Goal: Task Accomplishment & Management: Use online tool/utility

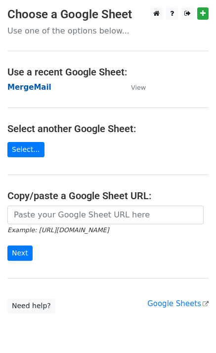
click at [37, 89] on strong "MergeMail" at bounding box center [29, 87] width 44 height 9
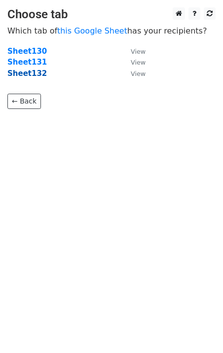
click at [34, 75] on strong "Sheet132" at bounding box center [26, 73] width 39 height 9
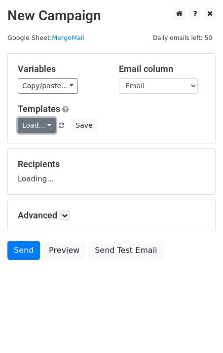
click at [40, 132] on link "Load..." at bounding box center [37, 125] width 38 height 15
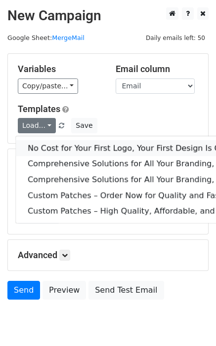
click at [58, 147] on link "No Cost for Your First Logo, Your First Design Is On Us!" at bounding box center [201, 148] width 371 height 16
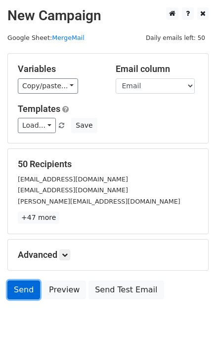
click at [14, 291] on link "Send" at bounding box center [23, 290] width 33 height 19
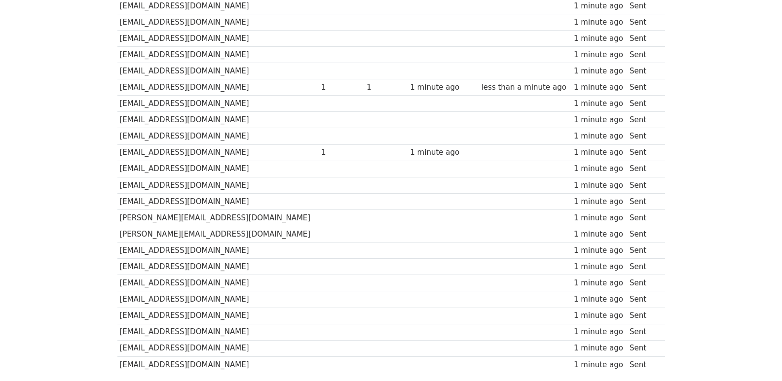
scroll to position [687, 0]
